Goal: Information Seeking & Learning: Find specific fact

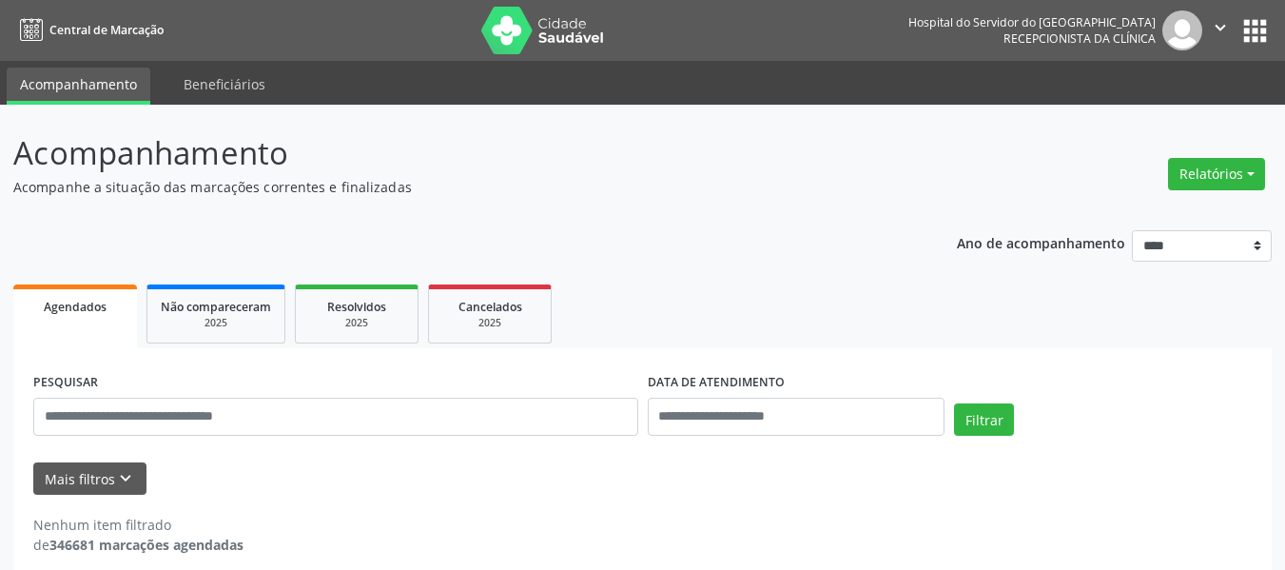
scroll to position [18, 0]
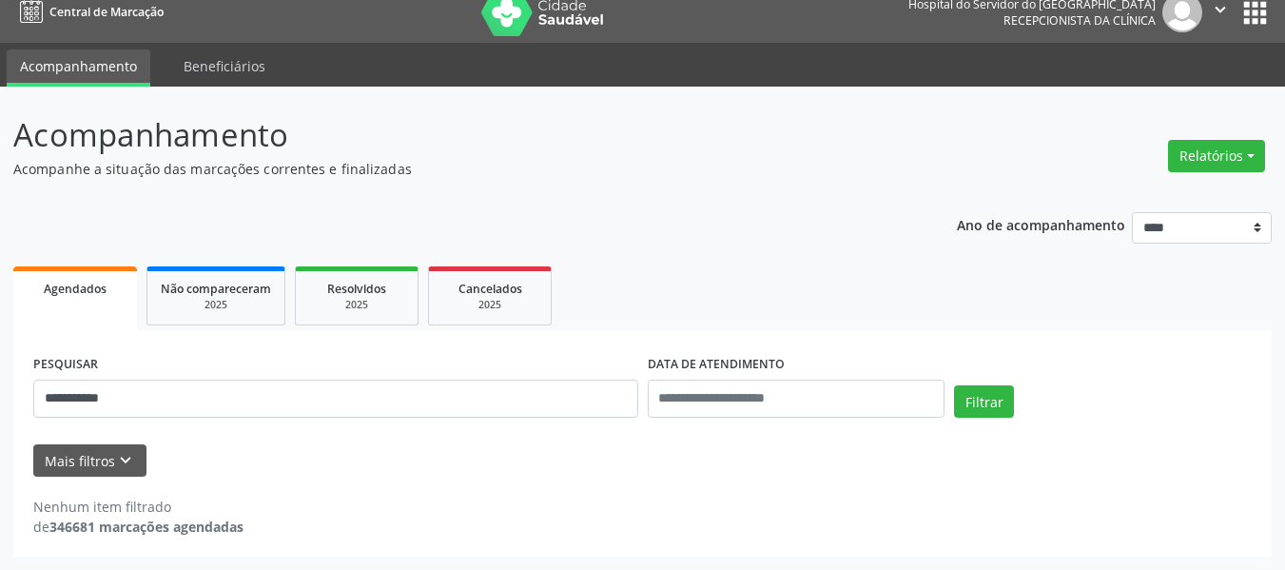
click at [954, 385] on button "Filtrar" at bounding box center [984, 401] width 60 height 32
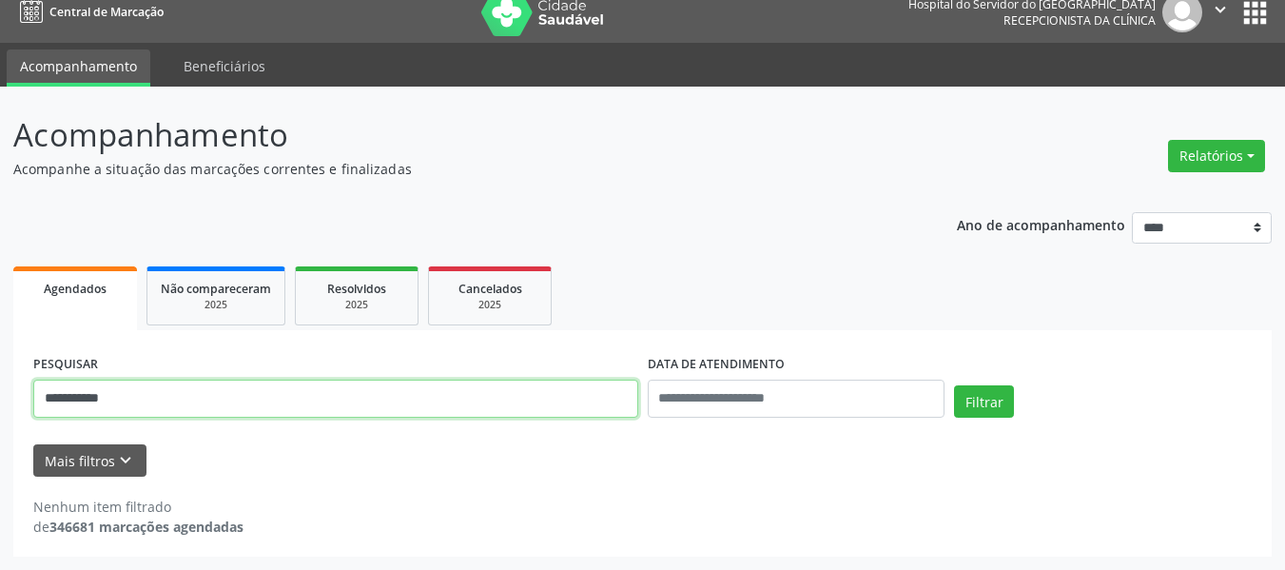
click at [391, 388] on input "**********" at bounding box center [335, 399] width 605 height 38
type input "*"
click at [954, 385] on button "Filtrar" at bounding box center [984, 401] width 60 height 32
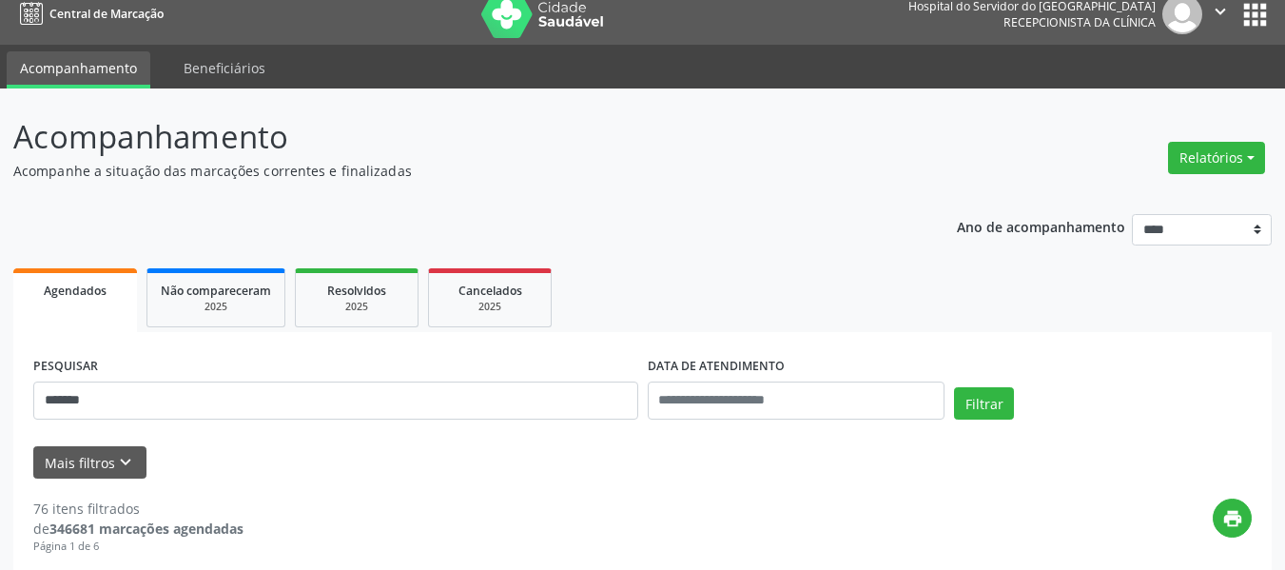
scroll to position [0, 0]
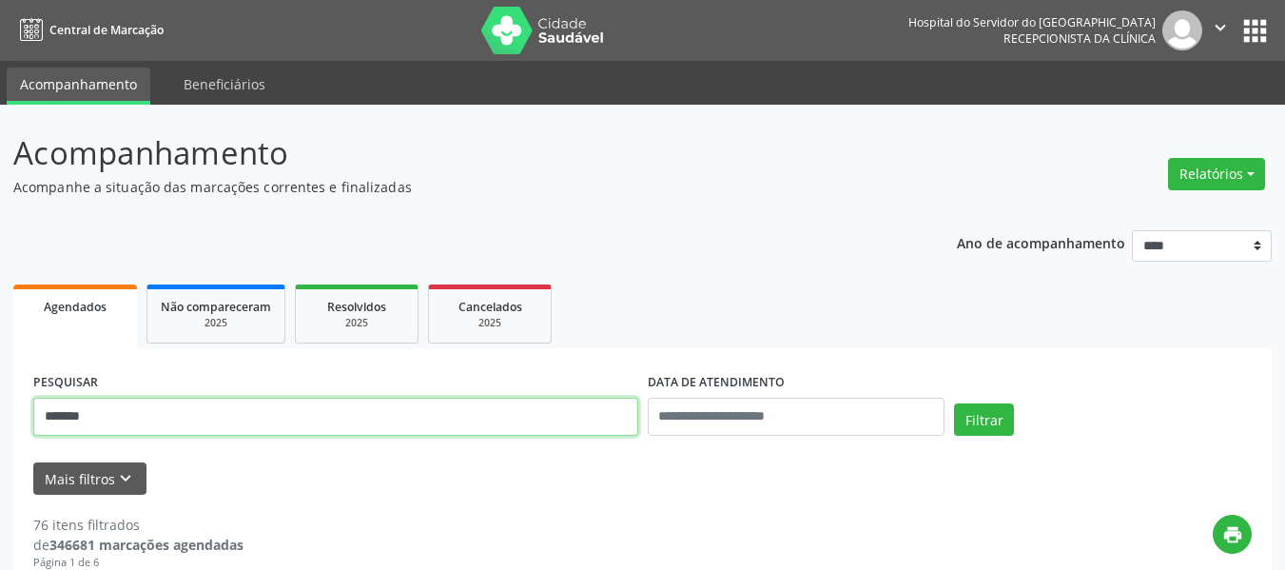
click at [124, 427] on input "******" at bounding box center [335, 417] width 605 height 38
click at [954, 403] on button "Filtrar" at bounding box center [984, 419] width 60 height 32
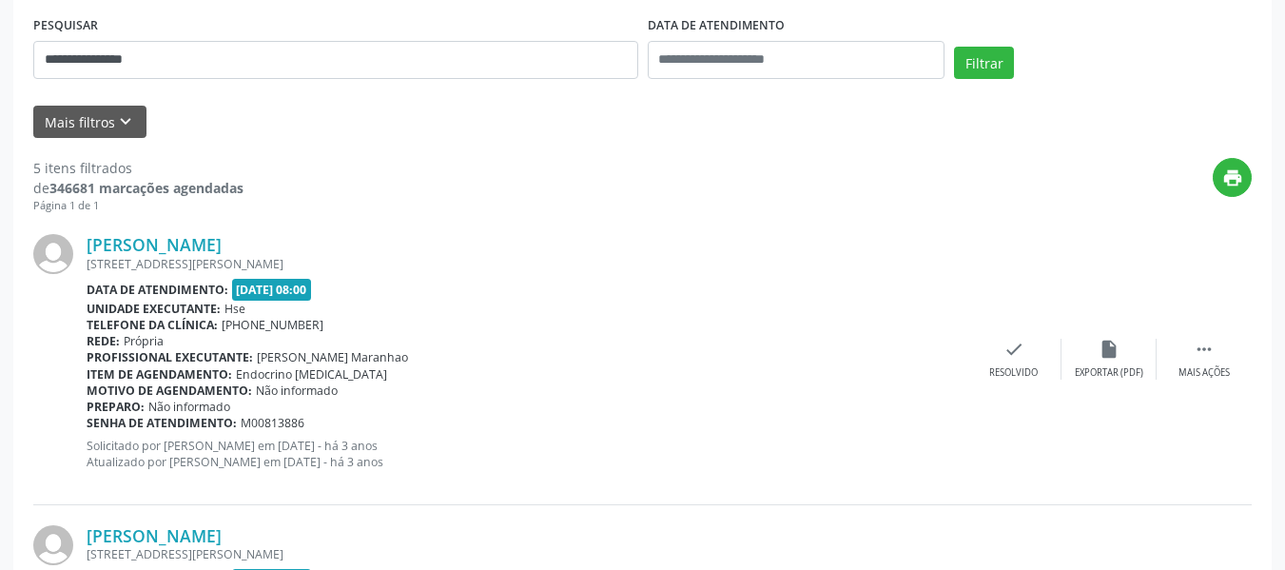
scroll to position [365, 0]
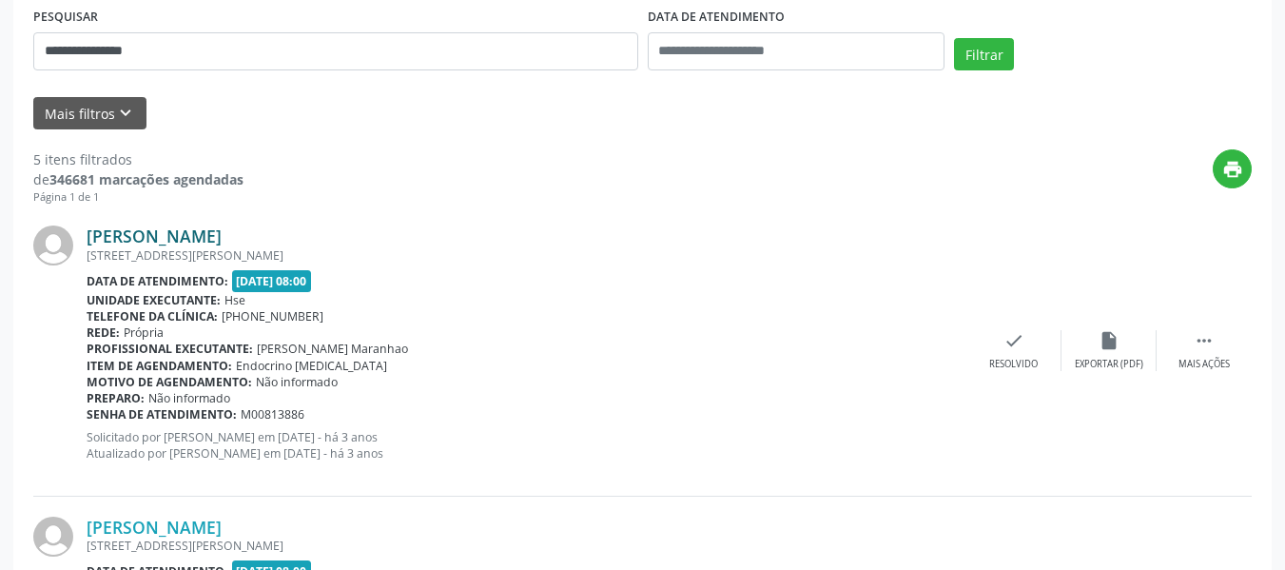
click at [222, 230] on link "[PERSON_NAME]" at bounding box center [154, 236] width 135 height 21
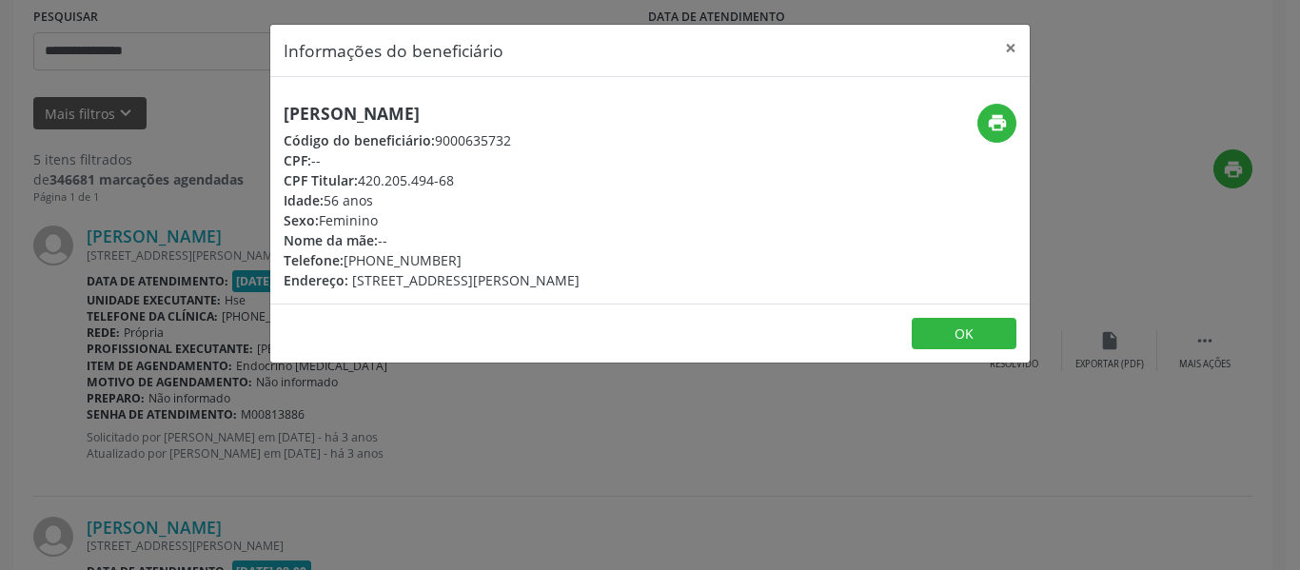
drag, startPoint x: 583, startPoint y: 106, endPoint x: 281, endPoint y: 109, distance: 302.6
click at [281, 109] on div "[PERSON_NAME] Código do beneficiário: 9000635732 CPF: -- CPF Titular: 420.205.4…" at bounding box center [523, 197] width 506 height 186
copy h5 "[PERSON_NAME]"
drag, startPoint x: 459, startPoint y: 255, endPoint x: 377, endPoint y: 254, distance: 81.8
click at [377, 254] on div "Telefone: [PHONE_NUMBER]" at bounding box center [432, 260] width 296 height 20
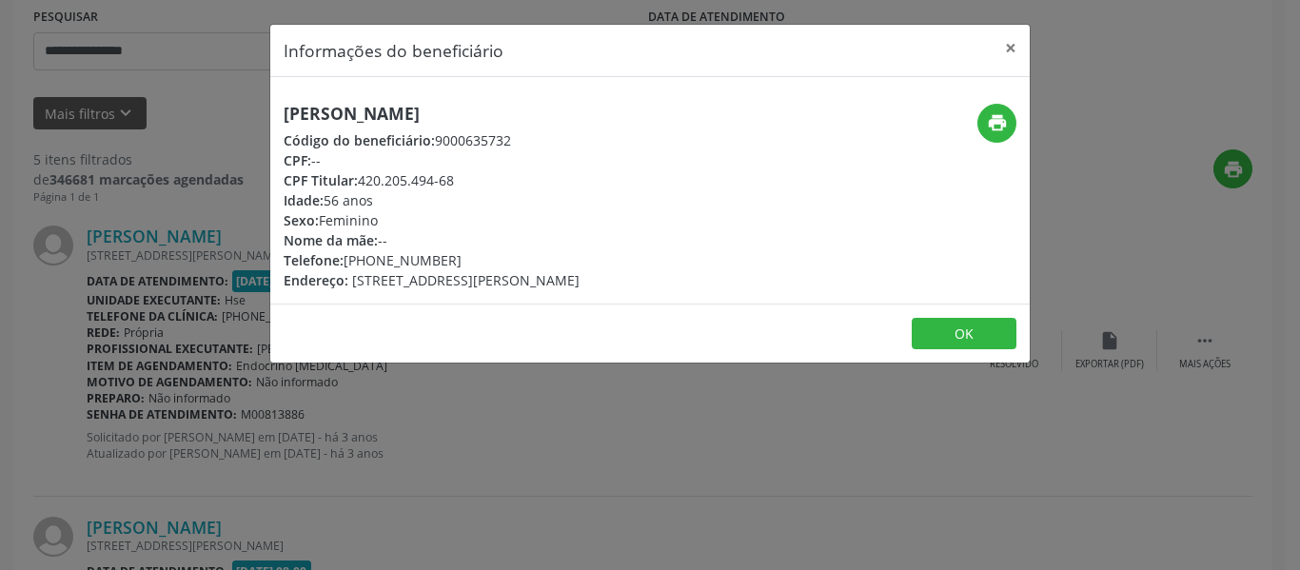
click at [509, 256] on div "Telefone: [PHONE_NUMBER]" at bounding box center [432, 260] width 296 height 20
drag, startPoint x: 483, startPoint y: 252, endPoint x: 440, endPoint y: 259, distance: 44.3
click at [481, 252] on div "Telefone: [PHONE_NUMBER]" at bounding box center [432, 260] width 296 height 20
click at [440, 259] on div "Telefone: [PHONE_NUMBER]" at bounding box center [432, 260] width 296 height 20
drag, startPoint x: 448, startPoint y: 261, endPoint x: 376, endPoint y: 261, distance: 72.3
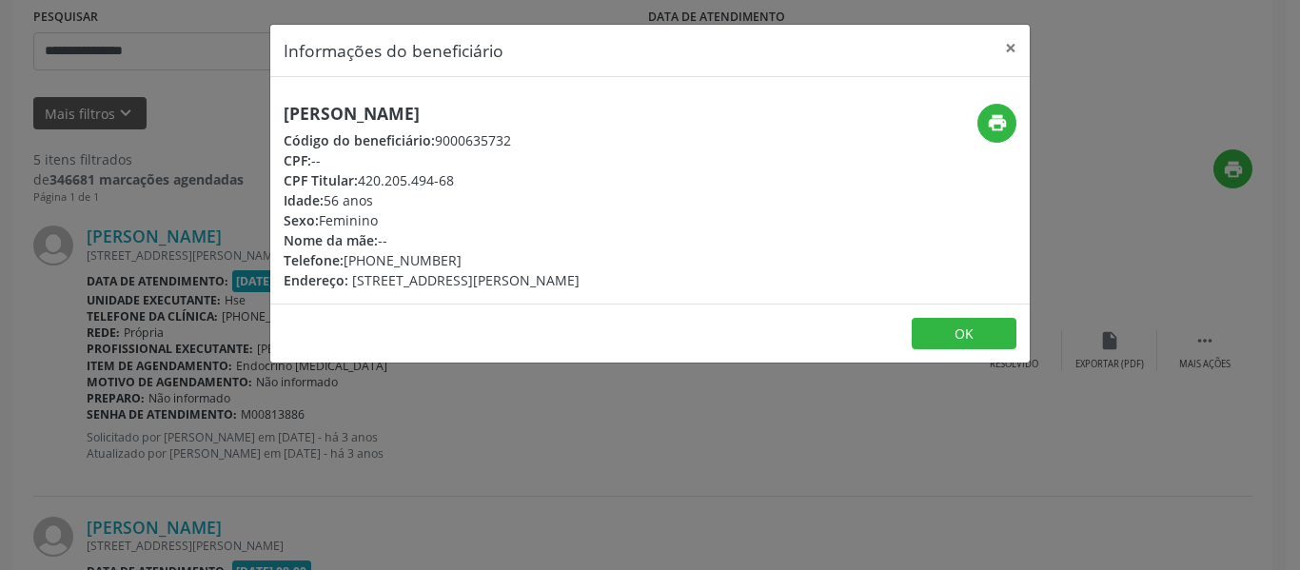
click at [376, 261] on div "Telefone: [PHONE_NUMBER]" at bounding box center [432, 260] width 296 height 20
copy div "98363-4024"
click at [1004, 108] on button "print" at bounding box center [996, 123] width 39 height 39
drag, startPoint x: 480, startPoint y: 186, endPoint x: 362, endPoint y: 170, distance: 119.1
click at [362, 170] on div "CPF Titular: 420.205.494-68" at bounding box center [432, 180] width 296 height 20
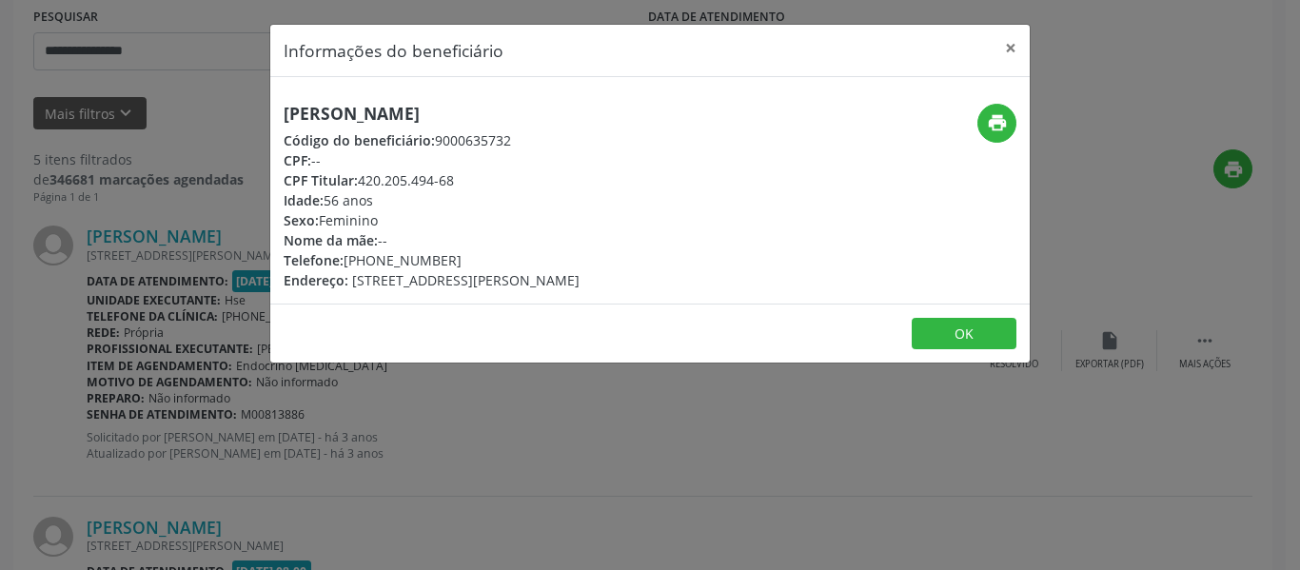
copy div "420.205.494-68"
click at [1010, 71] on header "Informações do beneficiário ×" at bounding box center [649, 51] width 759 height 52
click at [1002, 53] on button "×" at bounding box center [1010, 48] width 38 height 47
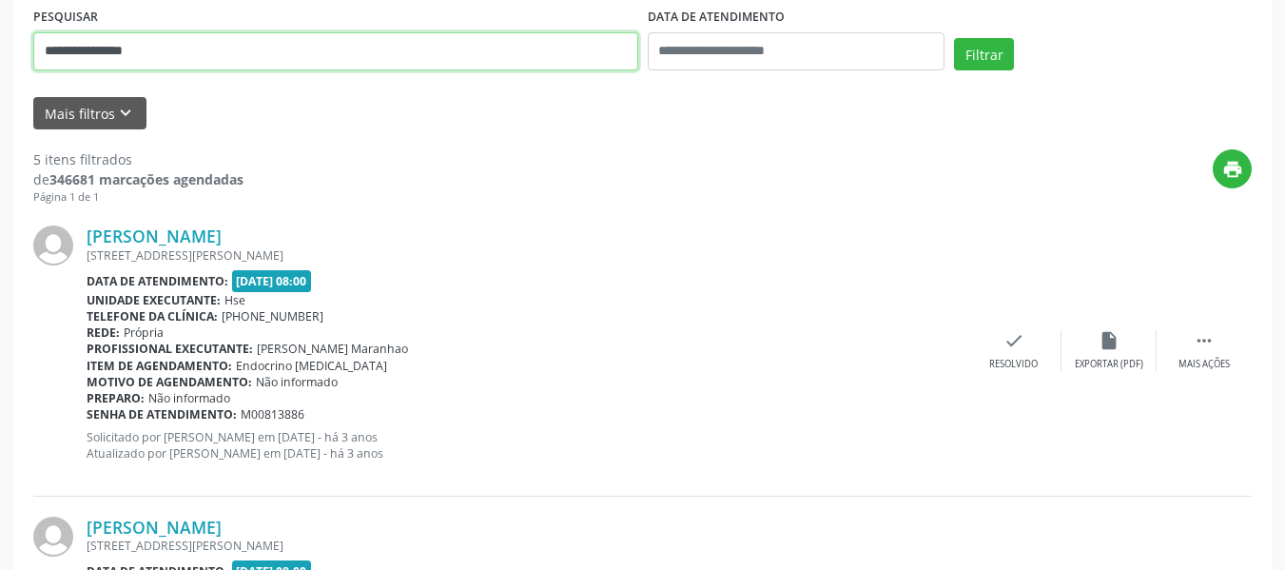
drag, startPoint x: 249, startPoint y: 49, endPoint x: 0, endPoint y: 68, distance: 249.9
paste input "text"
click at [954, 38] on button "Filtrar" at bounding box center [984, 54] width 60 height 32
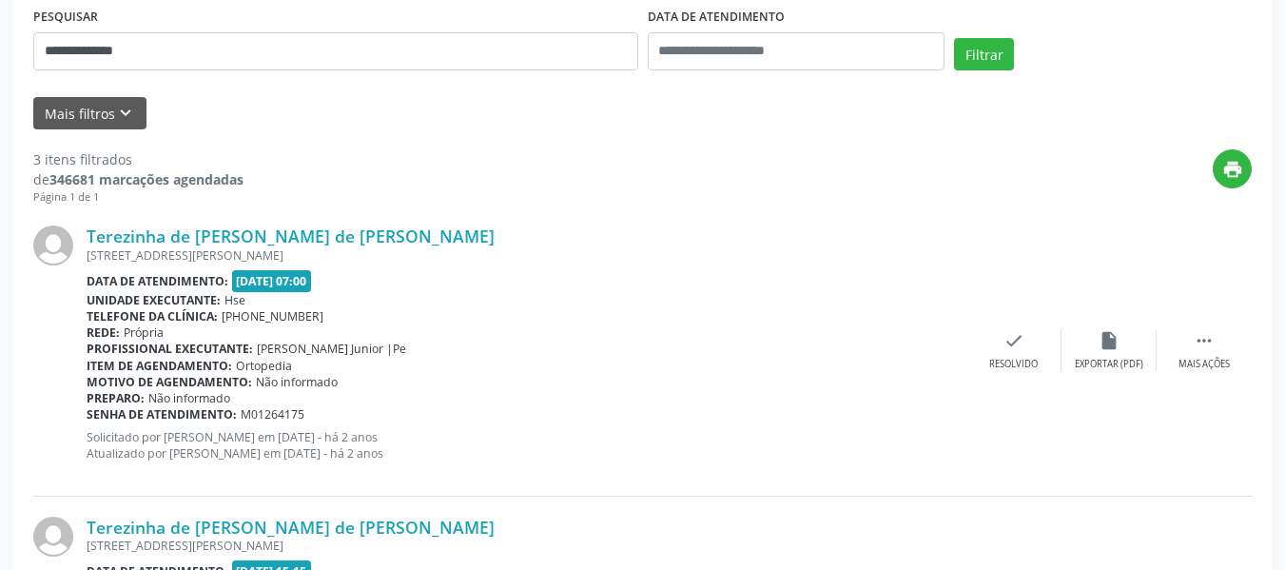
click at [308, 216] on div "Terezinha de [PERSON_NAME] de [PERSON_NAME] [STREET_ADDRESS][PERSON_NAME] Data …" at bounding box center [642, 351] width 1219 height 290
click at [314, 226] on link "Terezinha de [PERSON_NAME] de [PERSON_NAME]" at bounding box center [291, 236] width 408 height 21
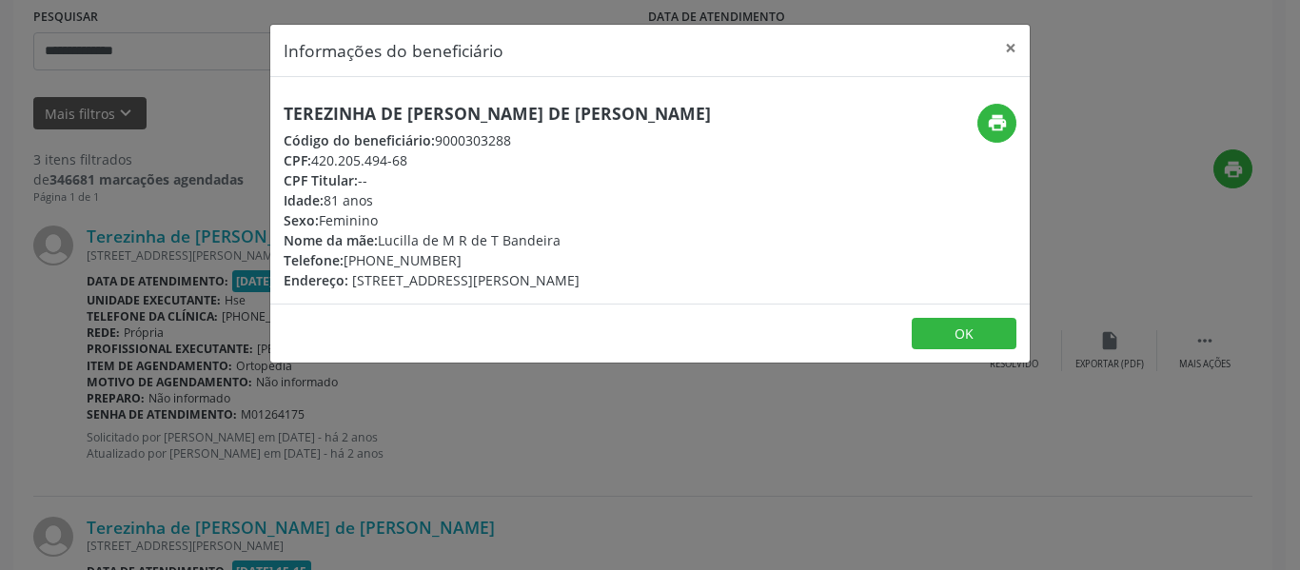
drag, startPoint x: 738, startPoint y: 101, endPoint x: 281, endPoint y: 103, distance: 457.7
click at [281, 103] on div "Terezinha de [PERSON_NAME] de [PERSON_NAME] Código do beneficiário: 9000303288 …" at bounding box center [649, 190] width 759 height 226
copy h5 "Terezinha de [PERSON_NAME] de [PERSON_NAME]"
click at [991, 49] on header "Informações do beneficiário ×" at bounding box center [649, 51] width 759 height 52
click at [1020, 34] on button "×" at bounding box center [1010, 48] width 38 height 47
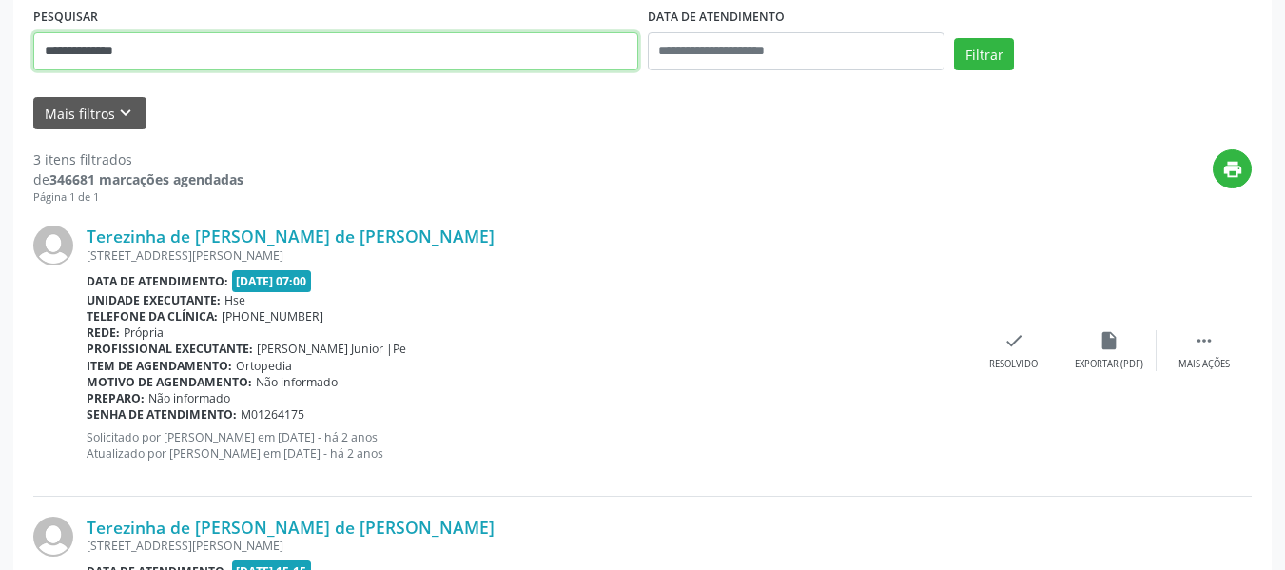
drag, startPoint x: 250, startPoint y: 32, endPoint x: 206, endPoint y: 35, distance: 44.8
click at [208, 35] on input "**********" at bounding box center [335, 51] width 605 height 38
drag, startPoint x: 209, startPoint y: 52, endPoint x: 12, endPoint y: 70, distance: 197.8
click at [0, 62] on div "**********" at bounding box center [642, 424] width 1285 height 1370
paste input "text"
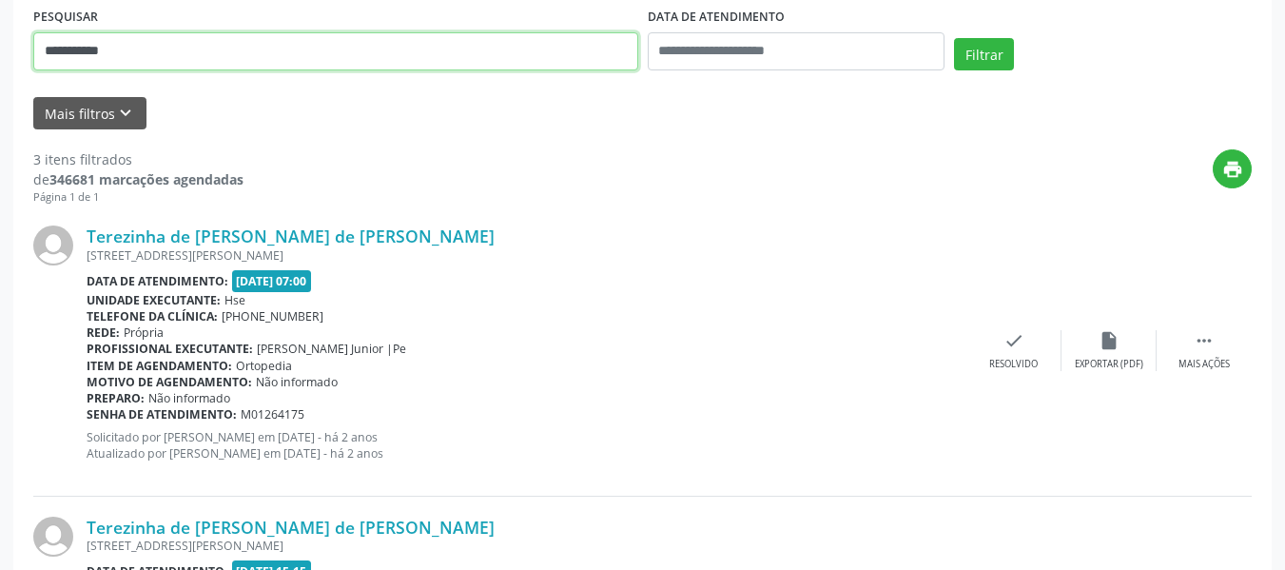
click at [954, 38] on button "Filtrar" at bounding box center [984, 54] width 60 height 32
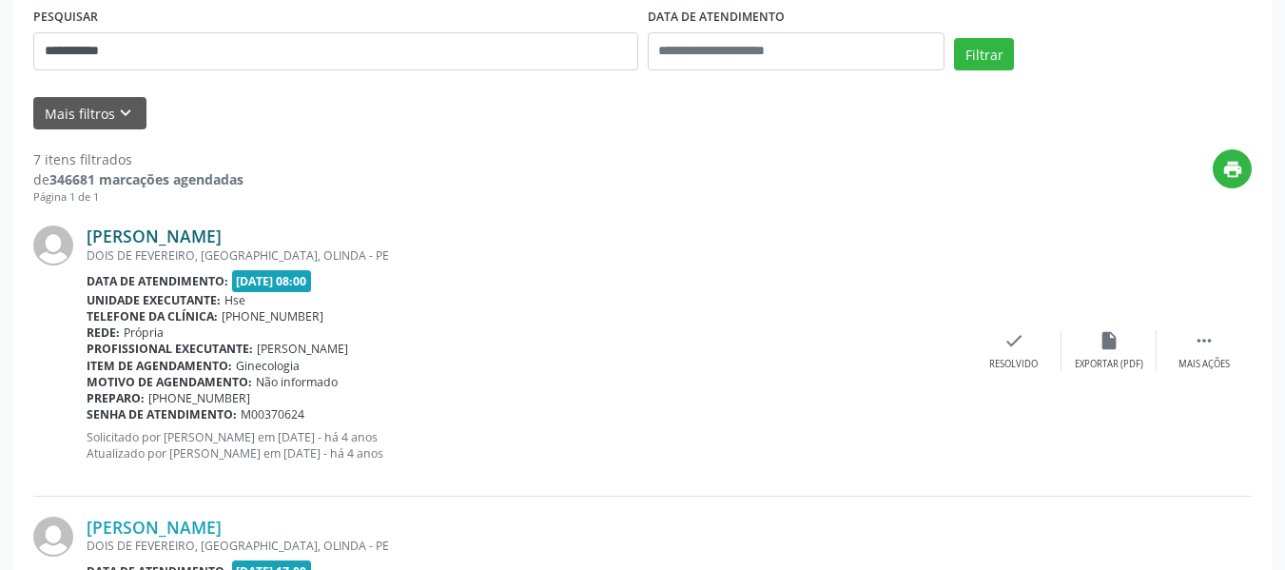
click at [222, 239] on link "[PERSON_NAME]" at bounding box center [154, 236] width 135 height 21
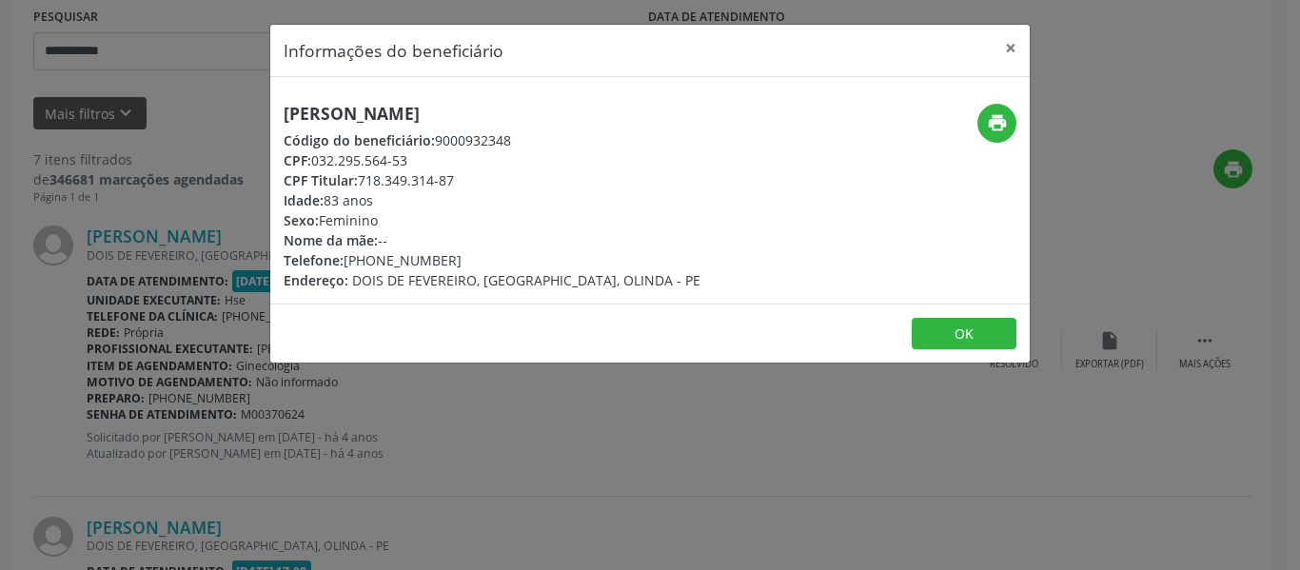
drag, startPoint x: 476, startPoint y: 182, endPoint x: 363, endPoint y: 183, distance: 113.2
click at [363, 183] on div "CPF Titular: 718.349.314-87" at bounding box center [492, 180] width 417 height 20
copy div "718.349.314-87"
click at [1012, 55] on button "×" at bounding box center [1010, 48] width 38 height 47
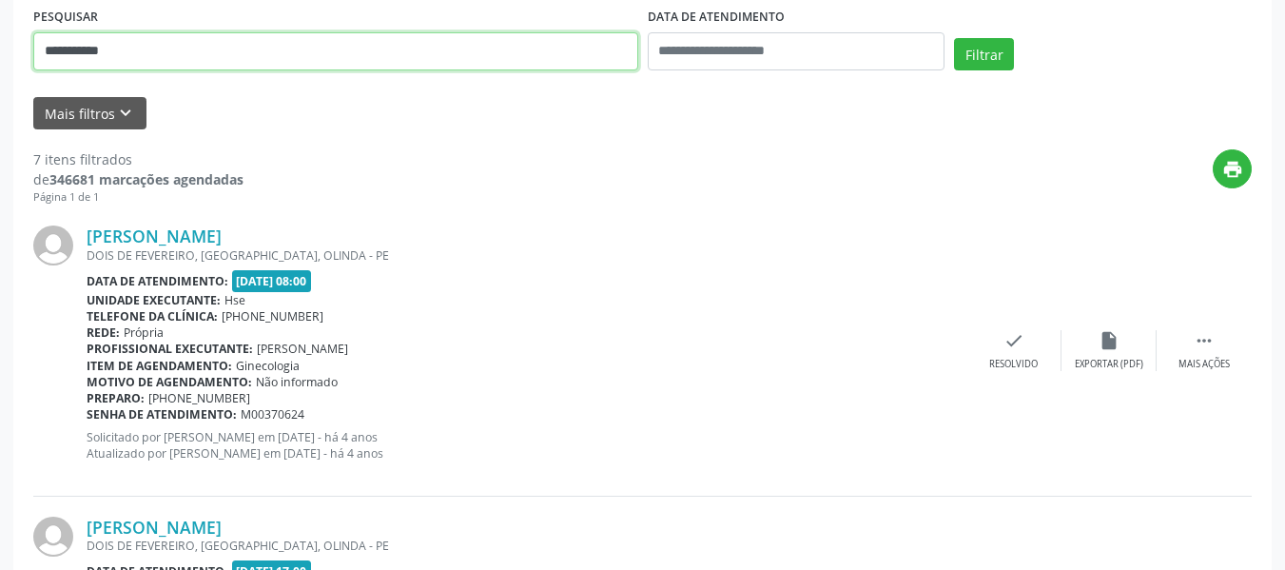
drag, startPoint x: 303, startPoint y: 54, endPoint x: 0, endPoint y: 96, distance: 305.5
paste input "***"
click at [954, 38] on button "Filtrar" at bounding box center [984, 54] width 60 height 32
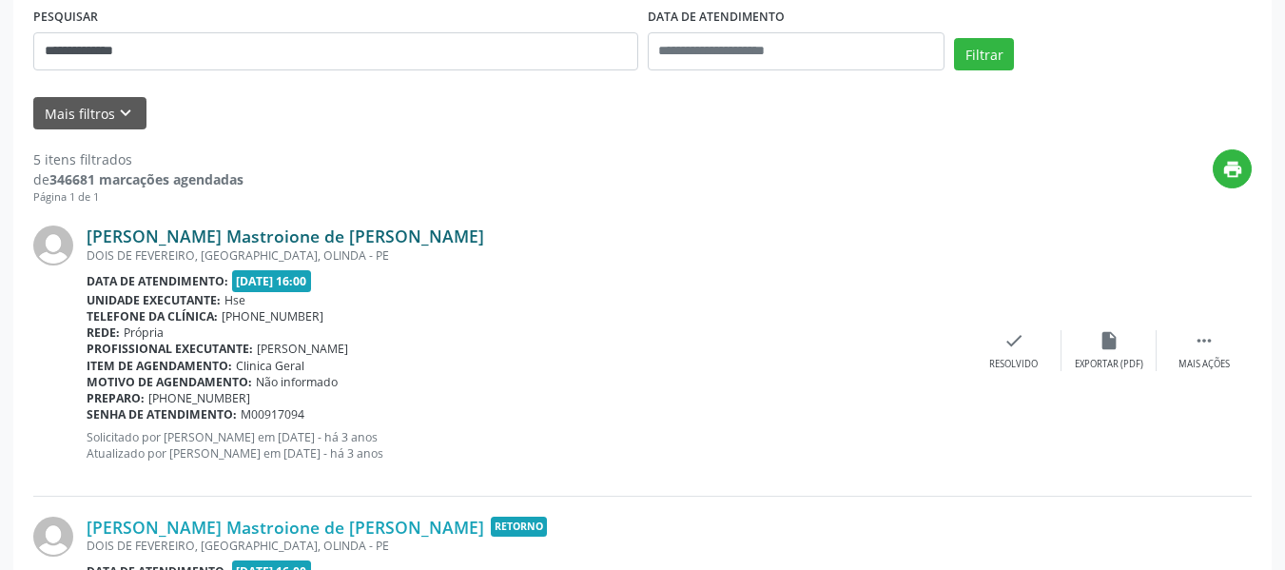
click at [386, 242] on link "[PERSON_NAME] Mastroione de [PERSON_NAME]" at bounding box center [286, 236] width 398 height 21
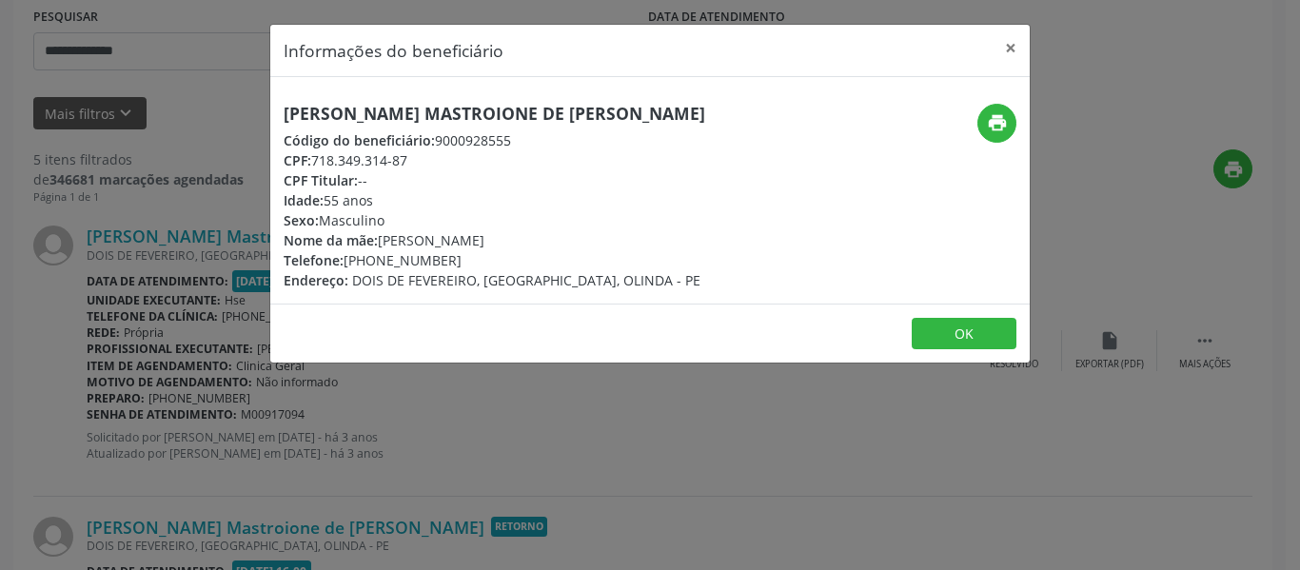
drag, startPoint x: 747, startPoint y: 119, endPoint x: 0, endPoint y: 44, distance: 750.7
click at [0, 44] on div "Informações do beneficiário × Johnson Mastroione de [PERSON_NAME] Código do ben…" at bounding box center [650, 285] width 1300 height 570
click at [628, 142] on div "Código do beneficiário: 9000928555" at bounding box center [495, 140] width 422 height 20
drag, startPoint x: 706, startPoint y: 108, endPoint x: 268, endPoint y: 91, distance: 438.0
click at [268, 91] on div "Informações do beneficiário × Johnson Mastroione de [PERSON_NAME] Código do ben…" at bounding box center [650, 285] width 1300 height 570
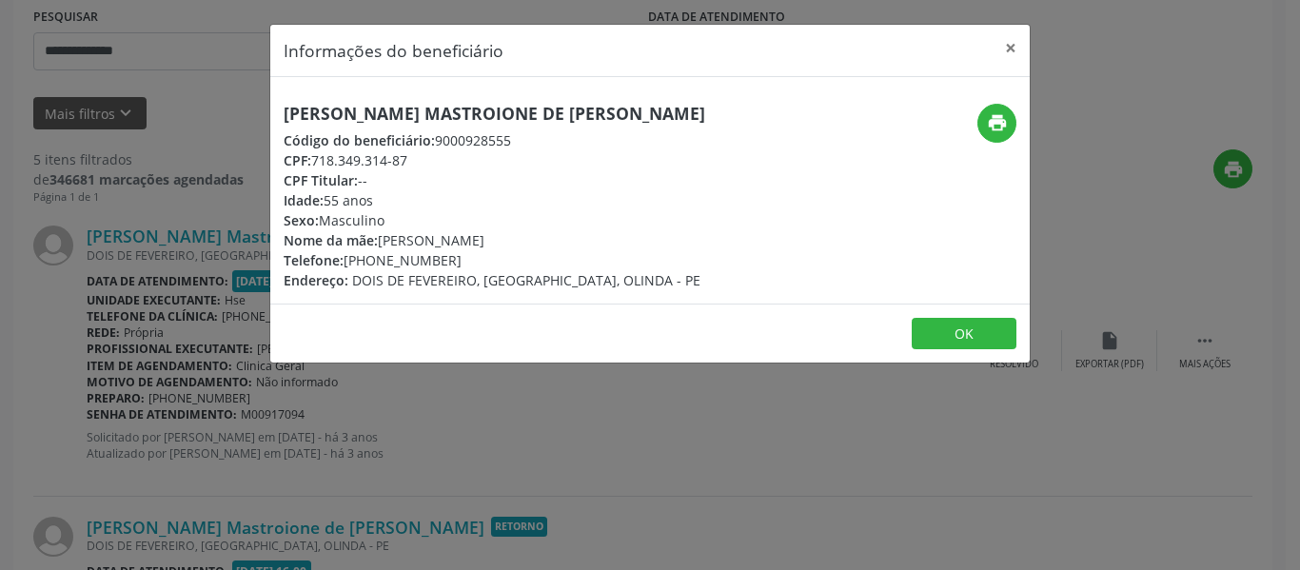
copy h5 "[PERSON_NAME] Mastroione de [PERSON_NAME]"
click at [992, 54] on button "×" at bounding box center [1010, 48] width 38 height 47
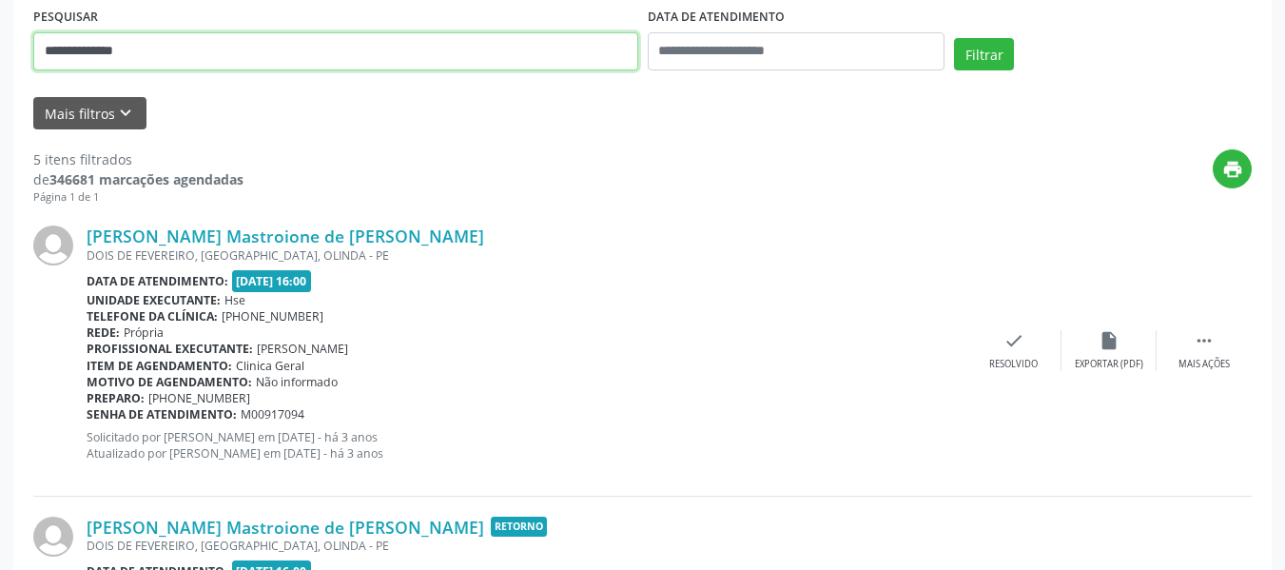
drag, startPoint x: 326, startPoint y: 49, endPoint x: 0, endPoint y: 84, distance: 328.3
paste input "**********"
click at [954, 38] on button "Filtrar" at bounding box center [984, 54] width 60 height 32
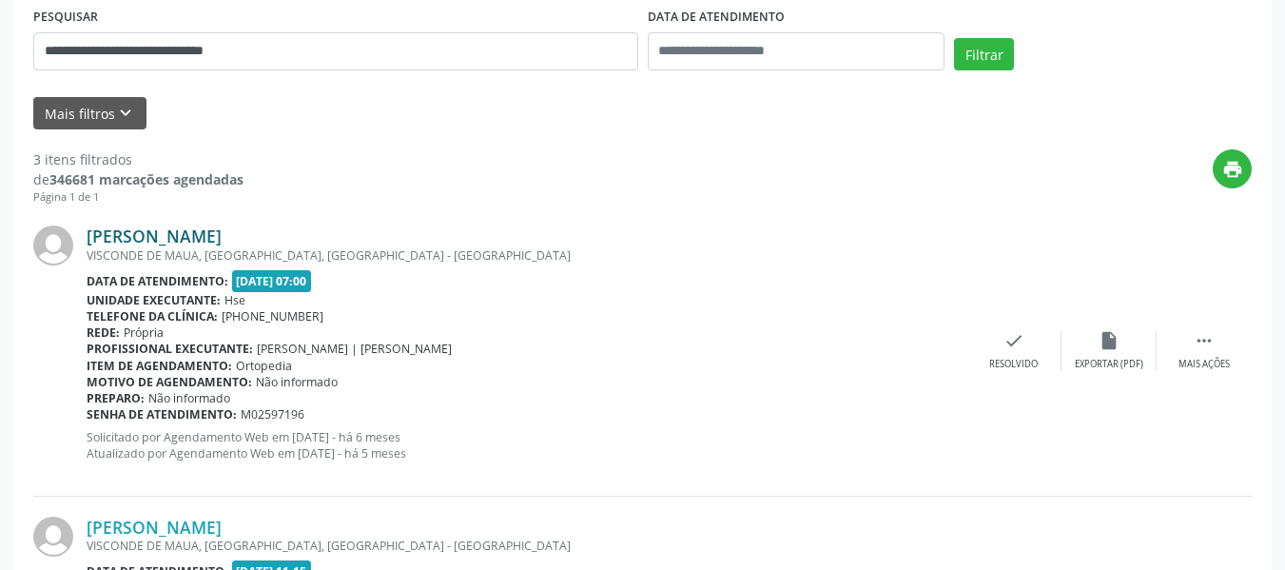
click at [217, 228] on link "[PERSON_NAME]" at bounding box center [154, 236] width 135 height 21
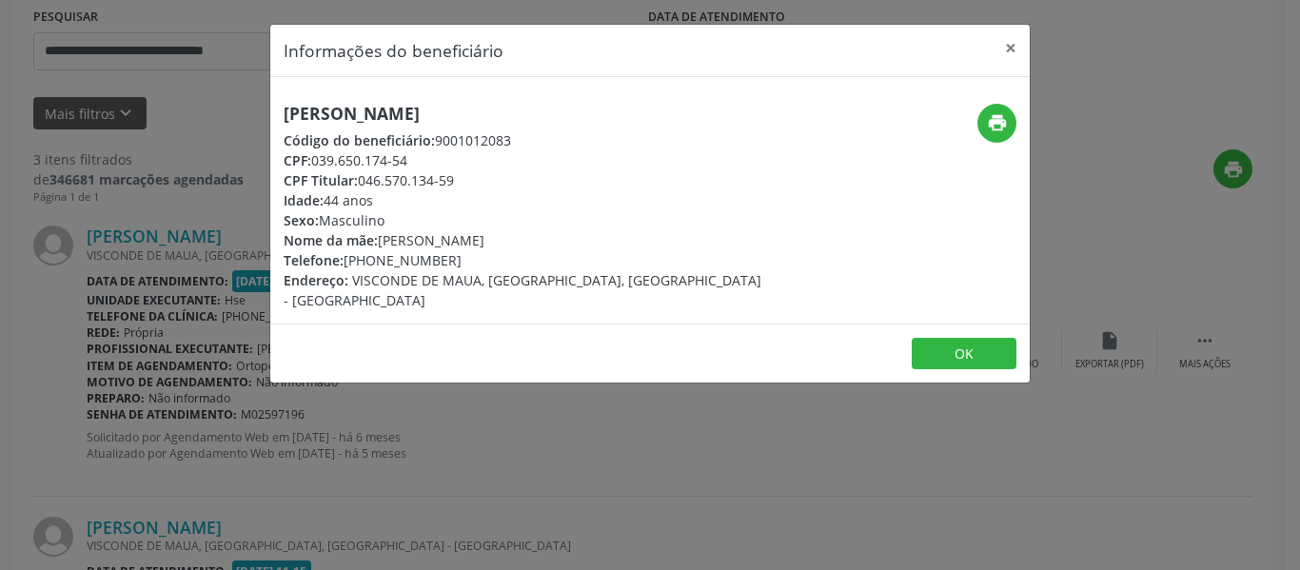
drag, startPoint x: 475, startPoint y: 183, endPoint x: 362, endPoint y: 183, distance: 113.2
click at [362, 183] on div "CPF Titular: 046.570.134-59" at bounding box center [524, 180] width 480 height 20
copy div "046.570.134-59"
click at [1007, 48] on button "×" at bounding box center [1010, 48] width 38 height 47
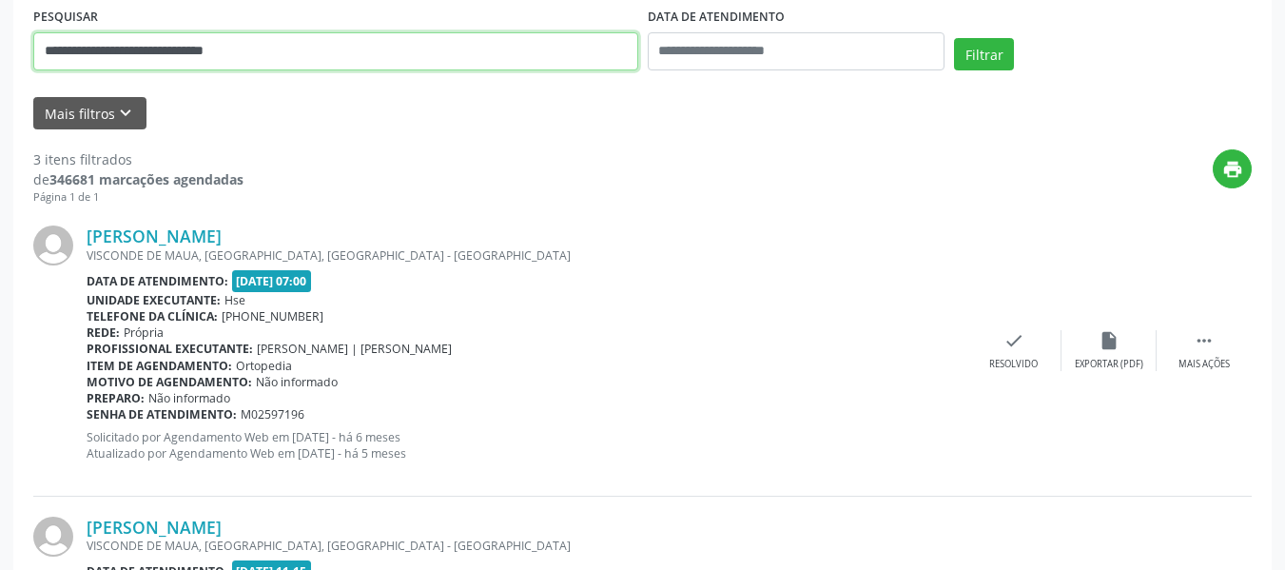
drag, startPoint x: 383, startPoint y: 55, endPoint x: 0, endPoint y: 58, distance: 383.5
click at [0, 58] on div "**********" at bounding box center [642, 416] width 1285 height 1354
paste input "text"
type input "**********"
click at [954, 38] on button "Filtrar" at bounding box center [984, 54] width 60 height 32
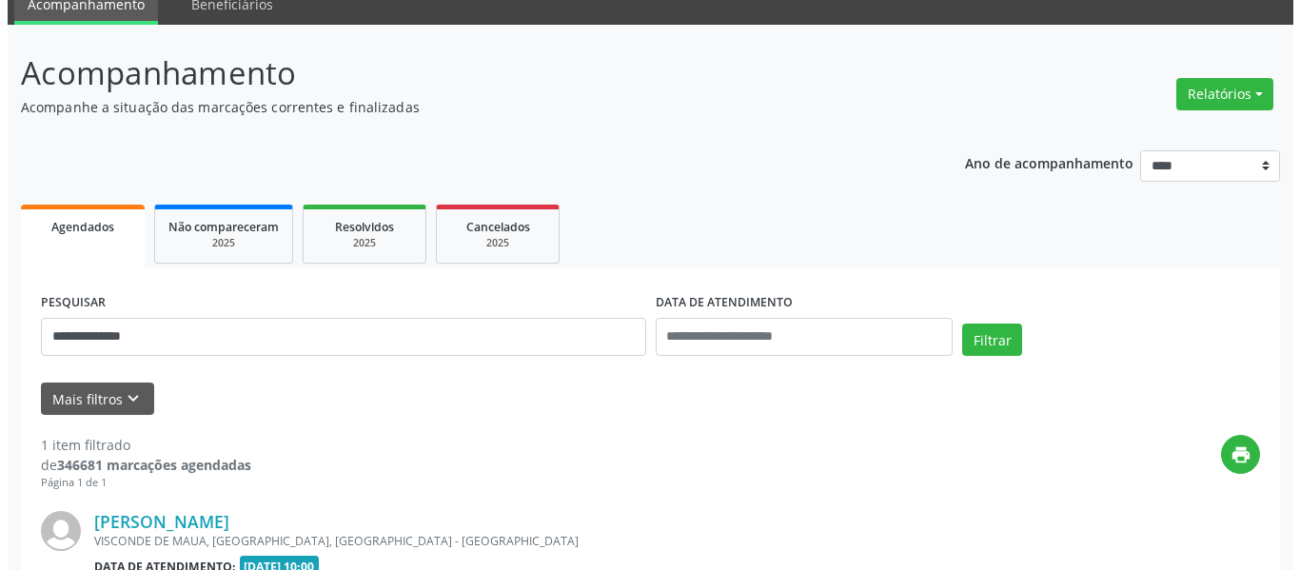
scroll to position [307, 0]
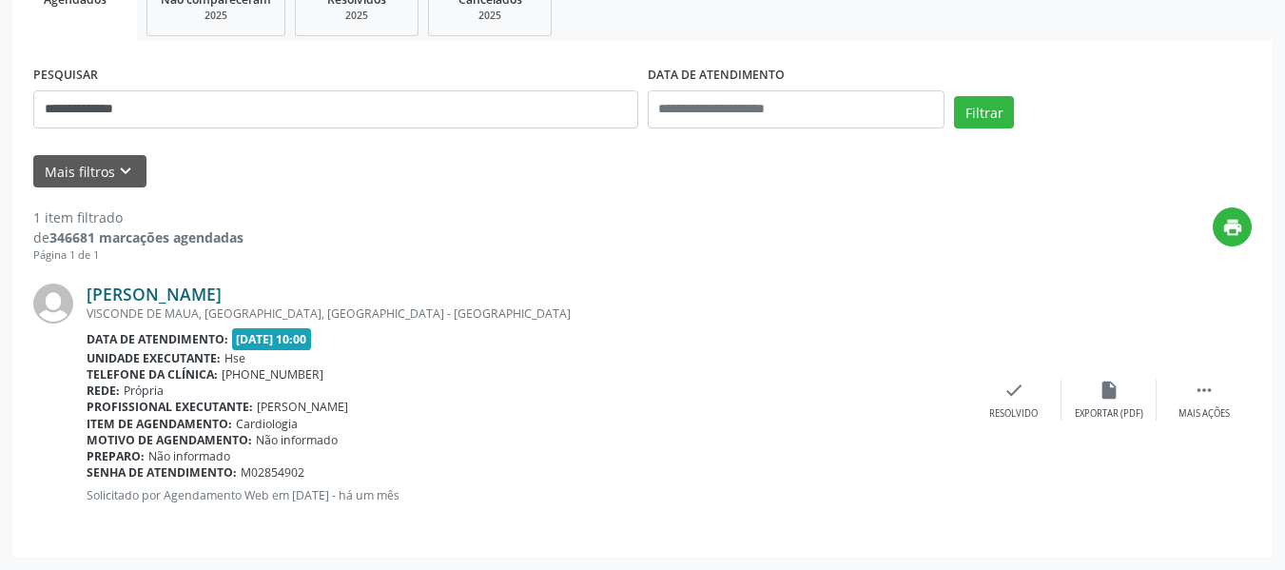
click at [222, 290] on link "[PERSON_NAME]" at bounding box center [154, 294] width 135 height 21
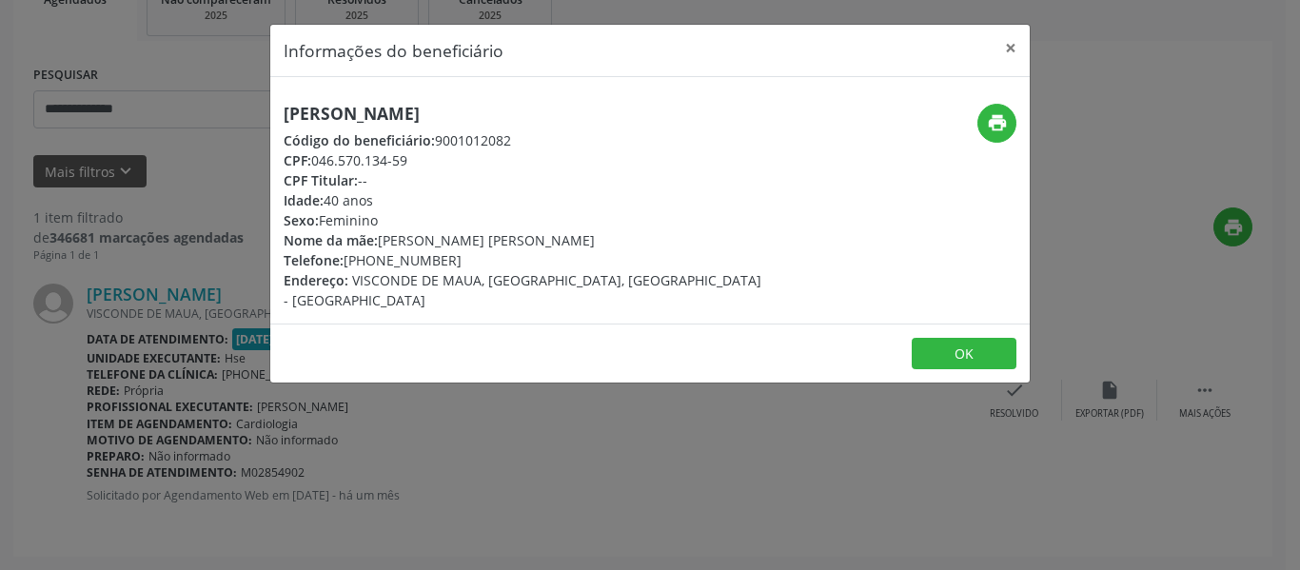
drag, startPoint x: 693, startPoint y: 115, endPoint x: 211, endPoint y: 106, distance: 481.6
click at [211, 106] on div "Informações do beneficiário × [PERSON_NAME] Código do beneficiário: 9001012082 …" at bounding box center [650, 285] width 1300 height 570
copy h5 "[PERSON_NAME]"
